Goal: Obtain resource: Obtain resource

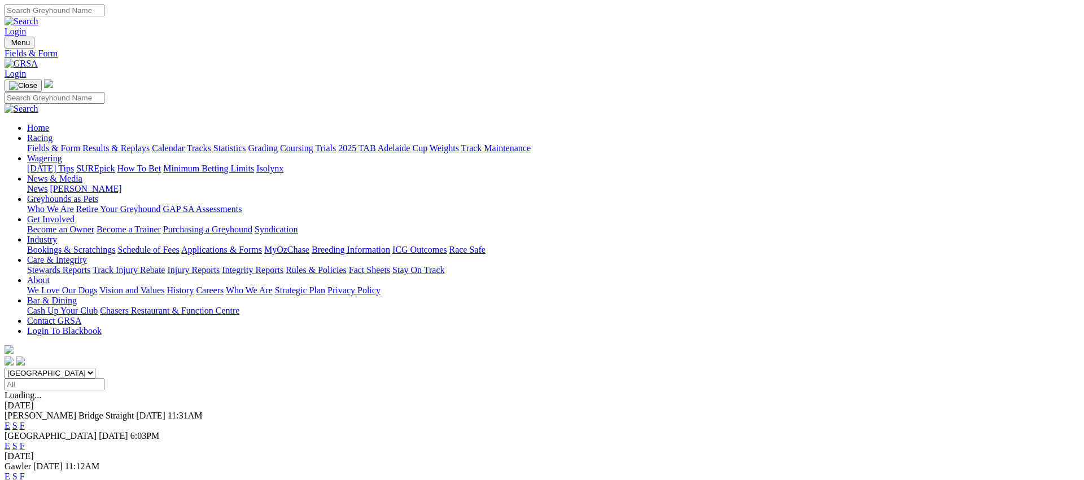
click at [80, 143] on link "Fields & Form" at bounding box center [53, 148] width 53 height 10
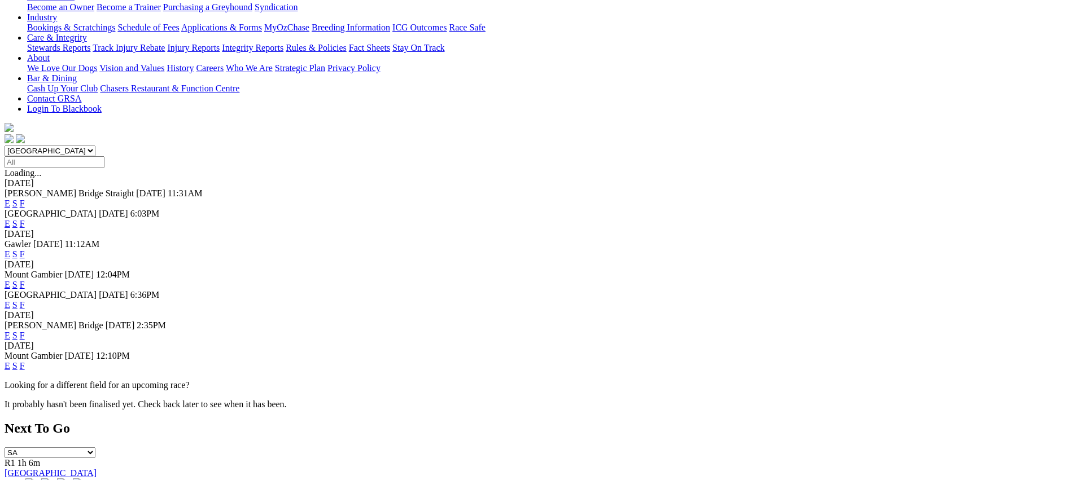
click at [25, 331] on link "F" at bounding box center [22, 336] width 5 height 10
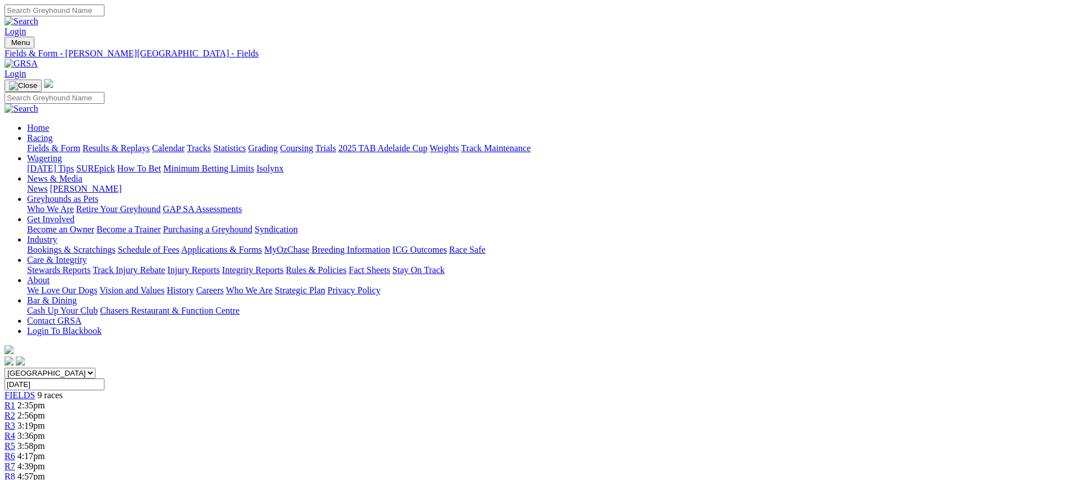
click at [80, 143] on link "Fields & Form" at bounding box center [53, 148] width 53 height 10
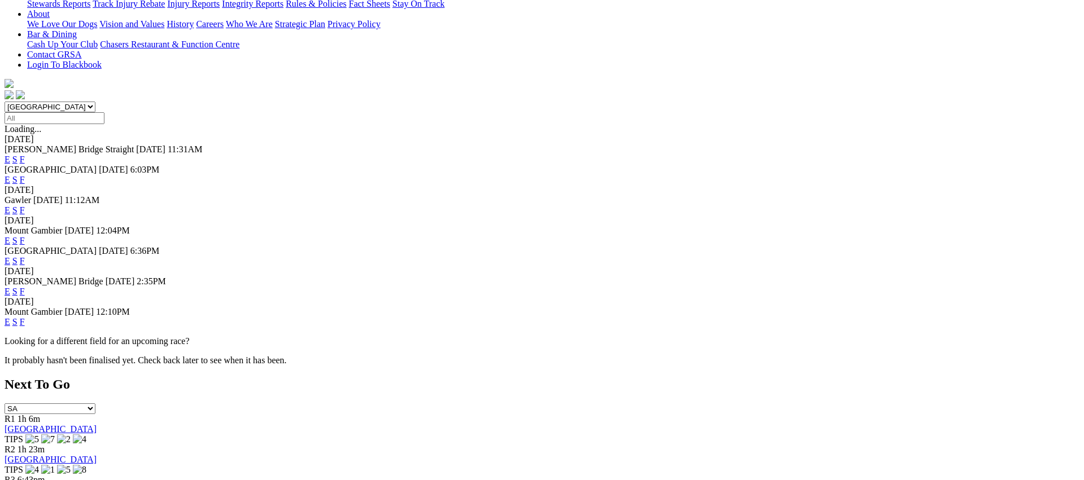
scroll to position [267, 0]
click at [25, 317] on link "F" at bounding box center [22, 322] width 5 height 10
